Goal: Task Accomplishment & Management: Complete application form

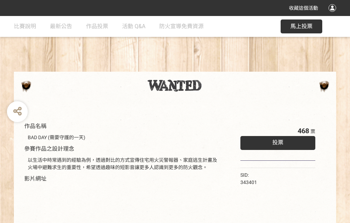
click at [334, 15] on div "收藏這個活動" at bounding box center [175, 8] width 350 height 16
click at [217, 68] on div "作品名稱 BAD DAY (需要守護的一天) 參賽作品之設計理念 以生活中時常遇到的經驗為例，透過對比的方式宣傳住宅用火災警報器、家庭逃生計畫及火場中避難求生…" at bounding box center [175, 162] width 350 height 292
click at [276, 141] on span "投票" at bounding box center [278, 142] width 11 height 7
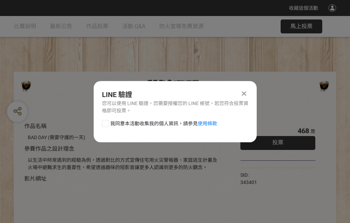
click at [105, 122] on div at bounding box center [105, 123] width 7 height 7
checkbox input "true"
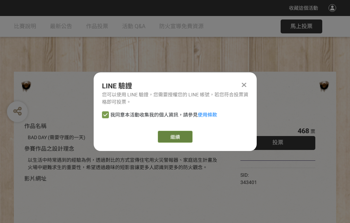
click at [175, 136] on link "繼續" at bounding box center [175, 137] width 35 height 12
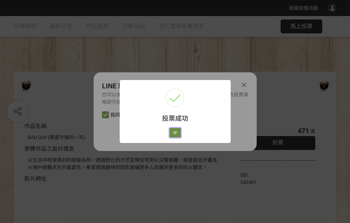
click at [173, 131] on button "好" at bounding box center [175, 133] width 11 height 10
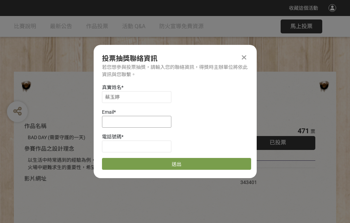
click at [139, 121] on input at bounding box center [136, 122] width 69 height 12
type input "[EMAIL_ADDRESS][DOMAIN_NAME]"
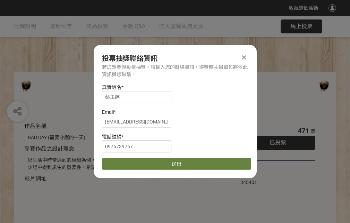
type input "0976739767"
click at [122, 161] on button "送出" at bounding box center [176, 164] width 149 height 12
